Goal: Task Accomplishment & Management: Use online tool/utility

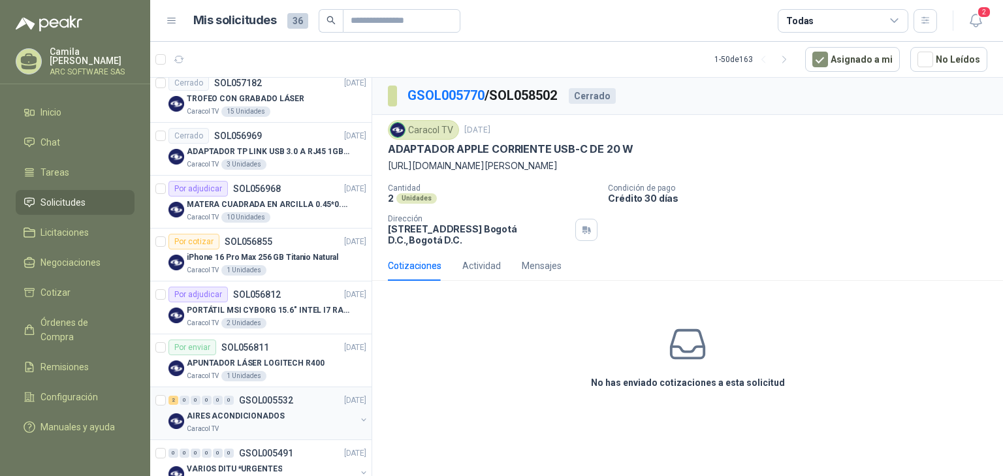
scroll to position [1201, 0]
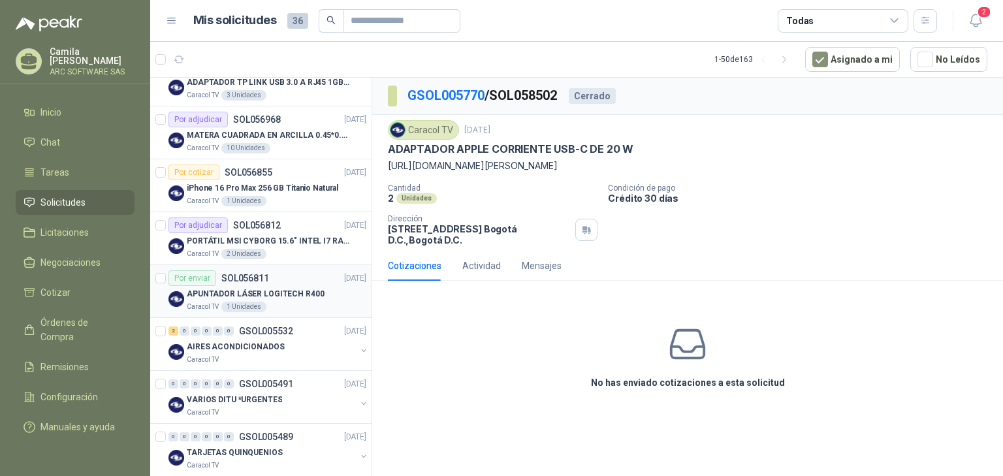
click at [287, 288] on p "APUNTADOR LÁSER LOGITECH R400" at bounding box center [256, 294] width 138 height 12
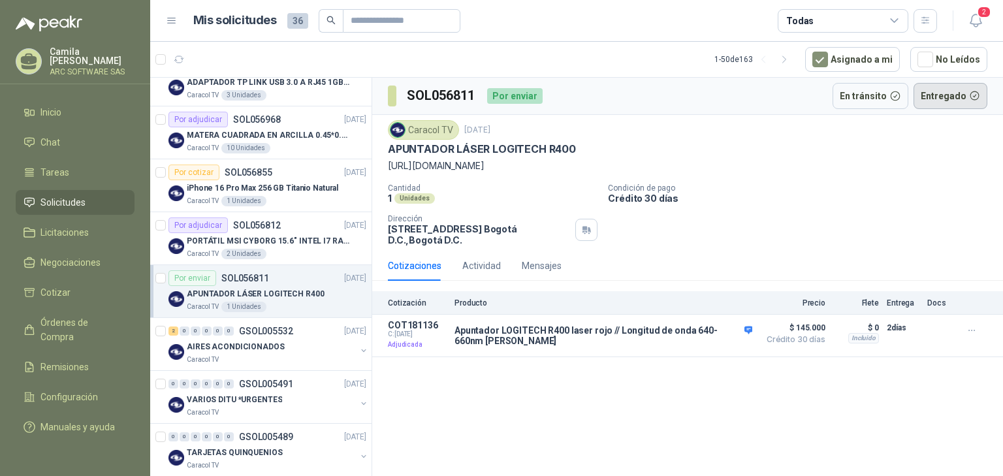
click at [941, 95] on button "Entregado" at bounding box center [950, 96] width 74 height 26
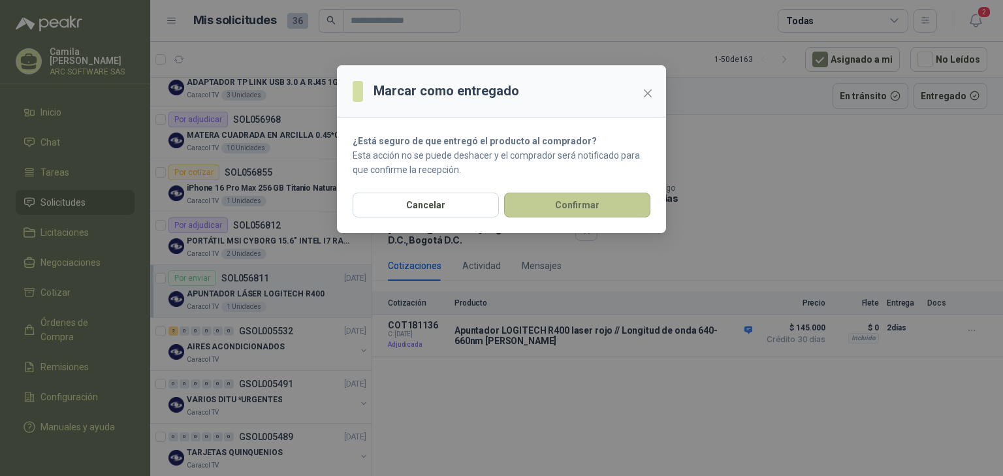
click at [603, 206] on button "Confirmar" at bounding box center [577, 205] width 146 height 25
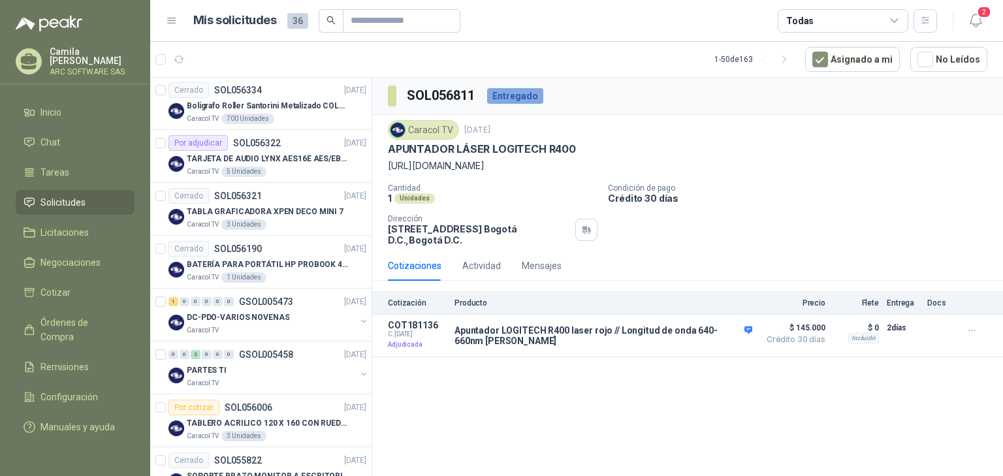
scroll to position [1619, 0]
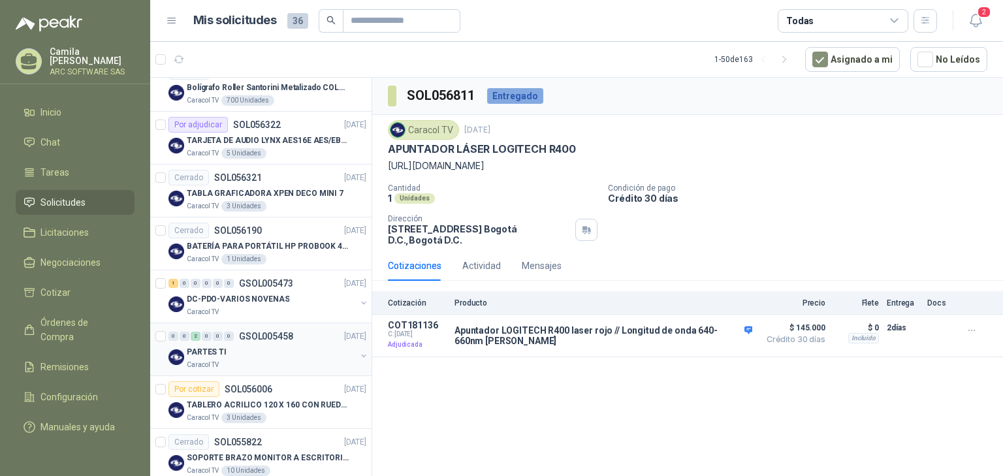
click at [251, 332] on p "GSOL005458" at bounding box center [266, 336] width 54 height 9
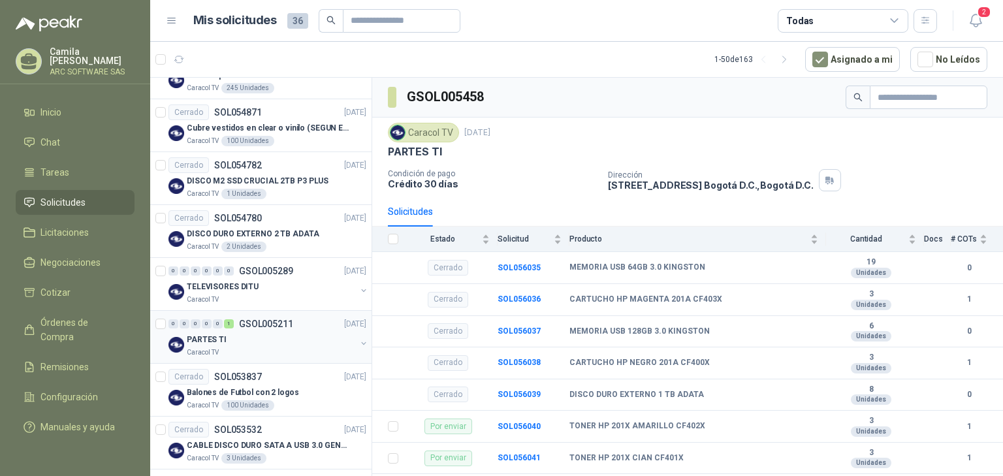
scroll to position [2478, 0]
click at [262, 337] on div "PARTES TI" at bounding box center [271, 339] width 169 height 16
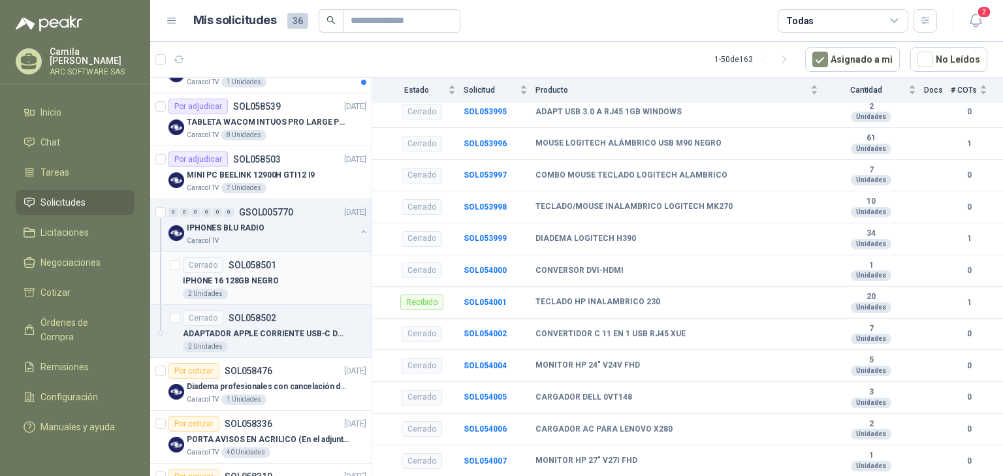
scroll to position [209, 0]
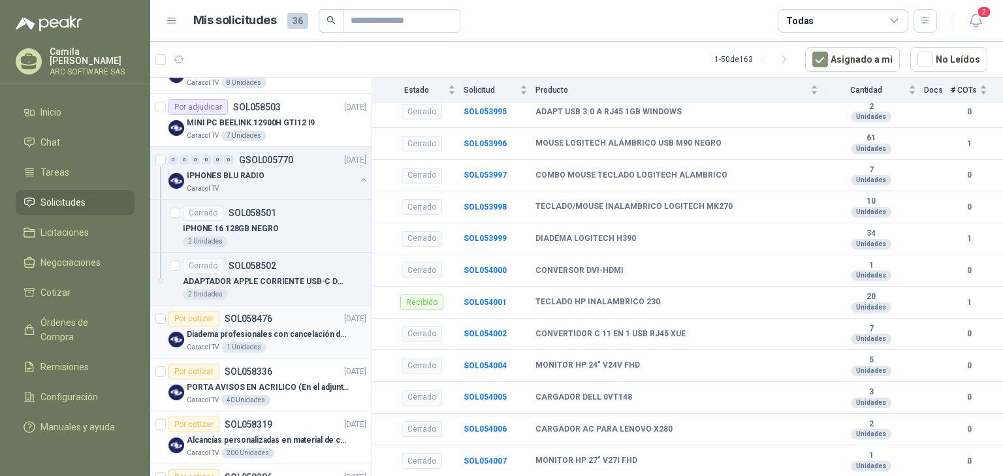
click at [298, 315] on div "Por cotizar SOL058476 03/10/25" at bounding box center [267, 319] width 198 height 16
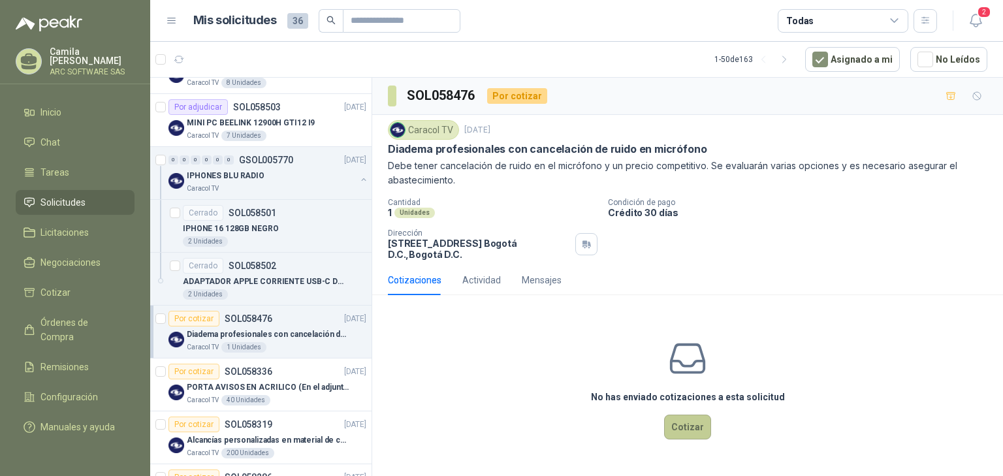
click at [695, 428] on button "Cotizar" at bounding box center [687, 427] width 47 height 25
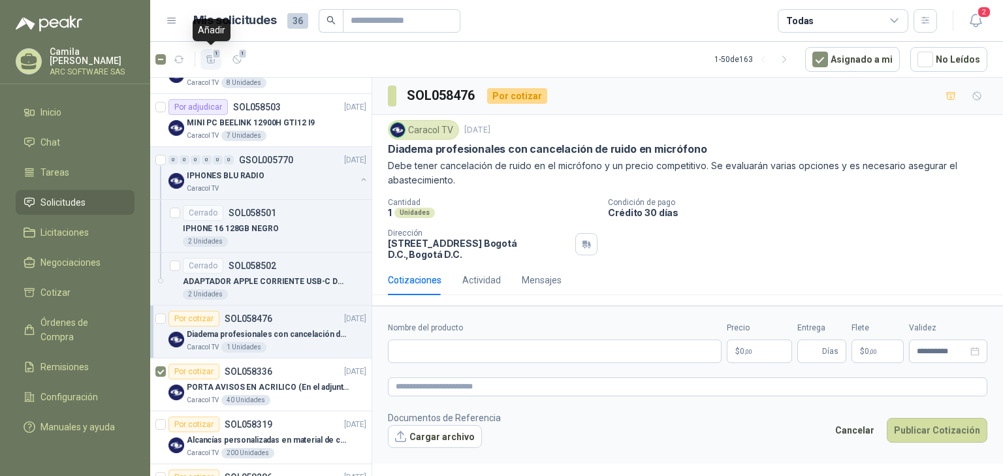
click at [217, 55] on span "1" at bounding box center [216, 53] width 9 height 10
